Goal: Navigation & Orientation: Find specific page/section

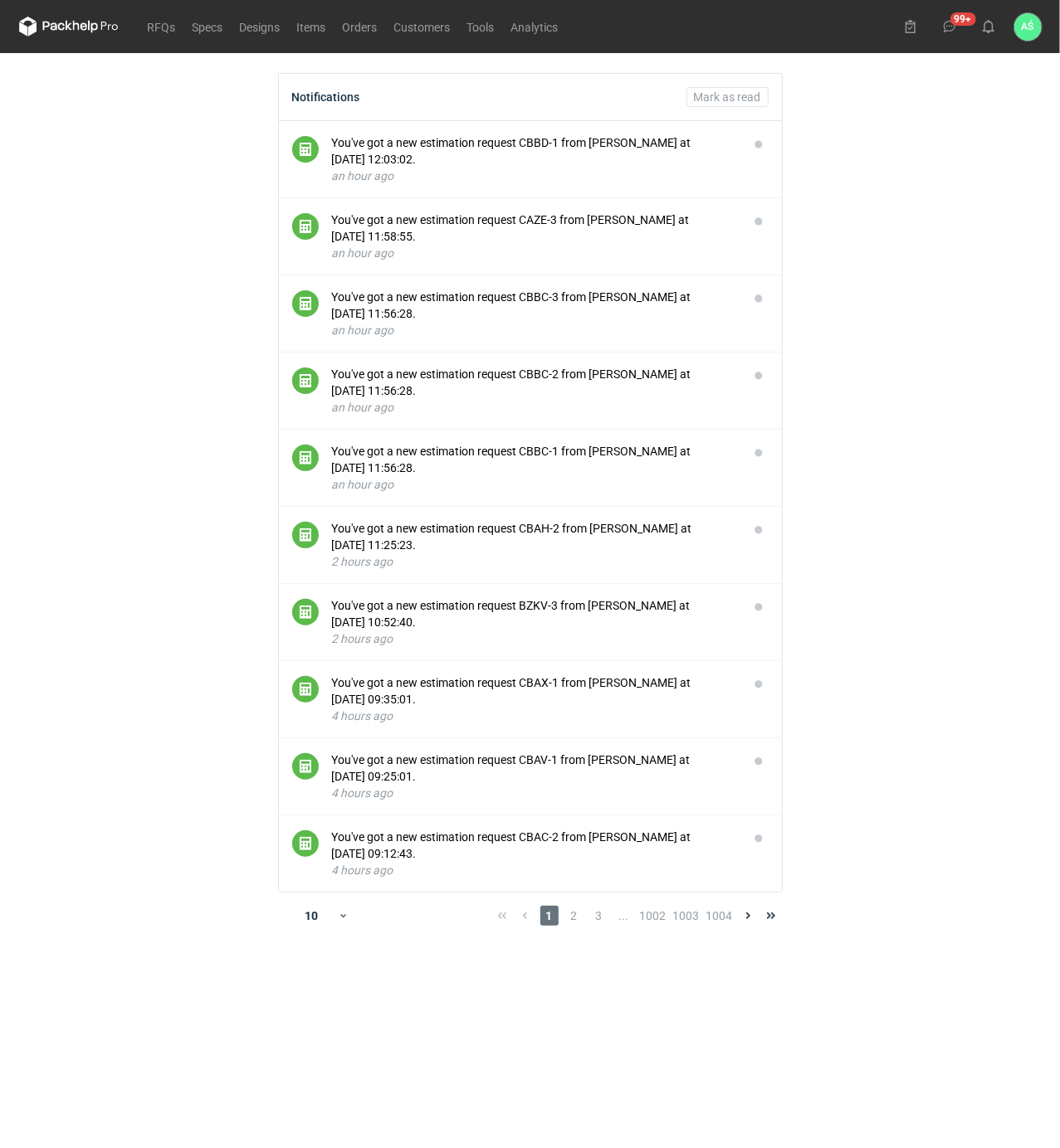
click at [848, 247] on main "Notifications [PERSON_NAME] as read You've got a new estimation request CBBD-1 …" at bounding box center [530, 600] width 1036 height 1095
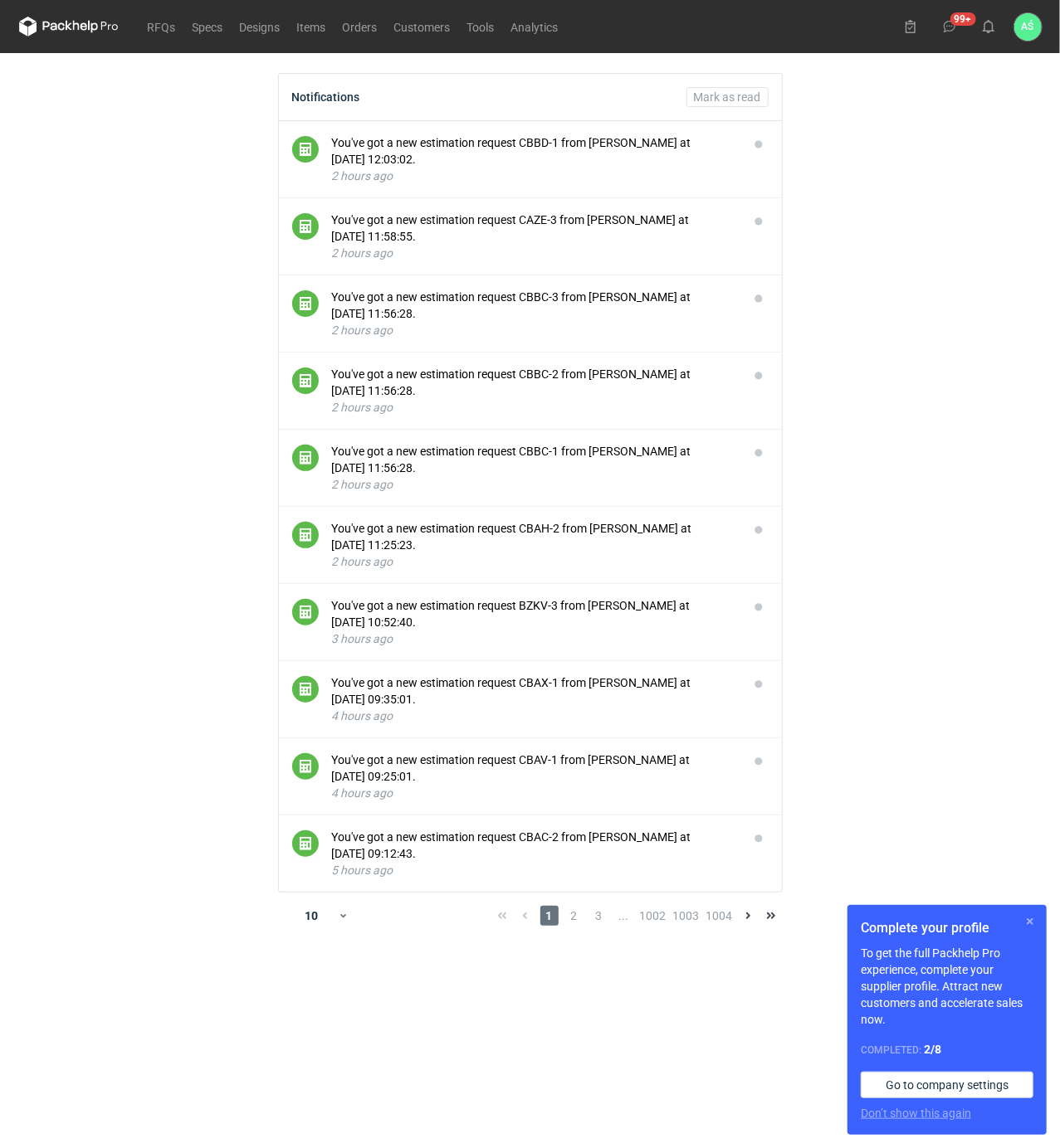
click at [1024, 923] on button "button" at bounding box center [1029, 921] width 20 height 20
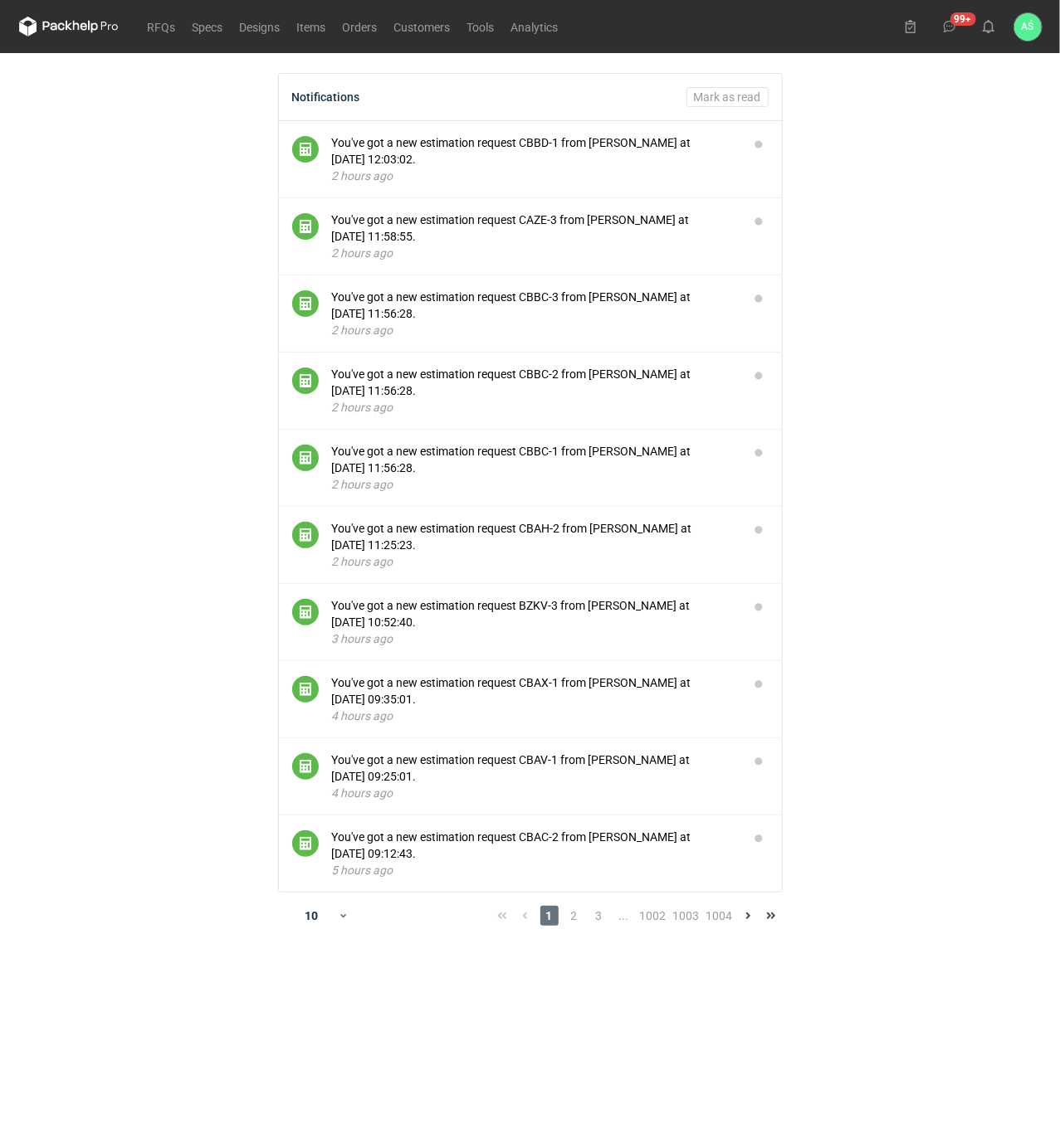
drag, startPoint x: 900, startPoint y: 464, endPoint x: 971, endPoint y: 118, distance: 353.2
click at [904, 453] on main "Notifications [PERSON_NAME] as read You've got a new estimation request CBBD-1 …" at bounding box center [530, 600] width 1036 height 1095
